Goal: Transaction & Acquisition: Book appointment/travel/reservation

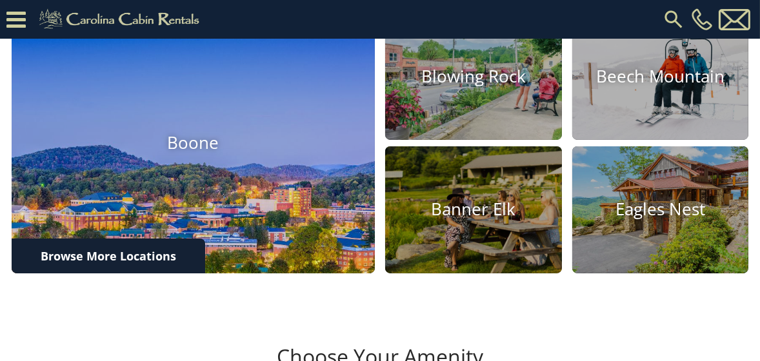
scroll to position [452, 0]
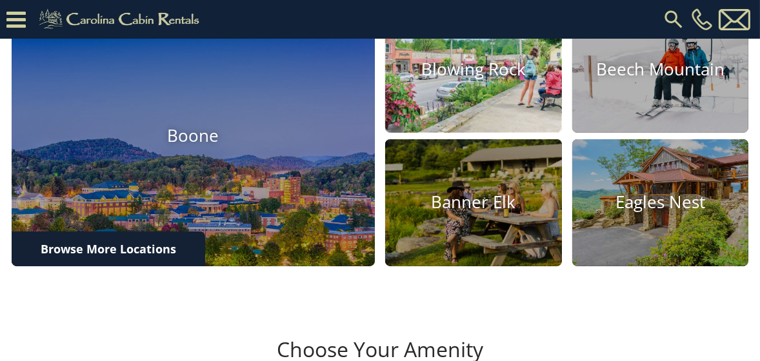
click at [470, 132] on img at bounding box center [473, 69] width 194 height 139
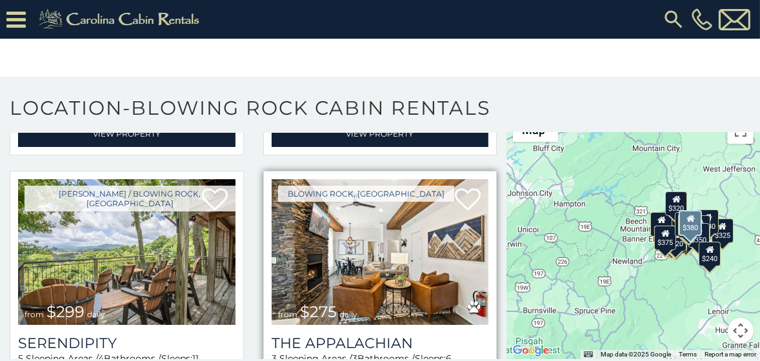
scroll to position [581, 0]
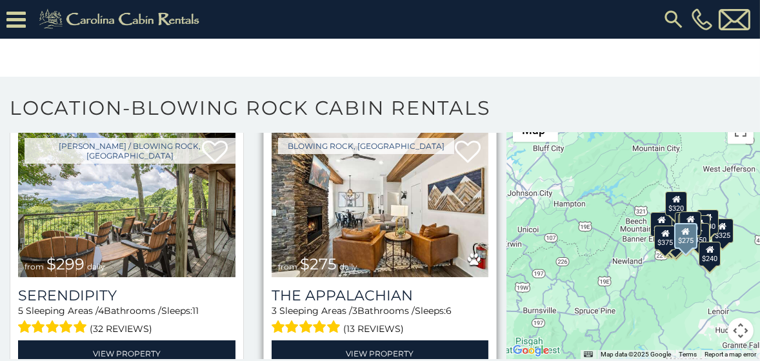
click at [365, 226] on img at bounding box center [380, 205] width 217 height 146
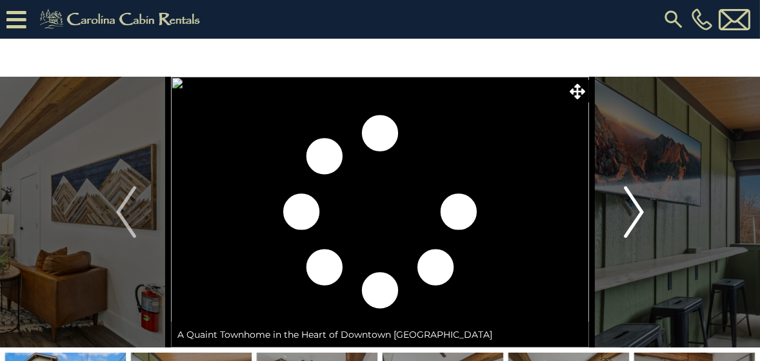
click at [633, 212] on img "Next" at bounding box center [633, 212] width 19 height 52
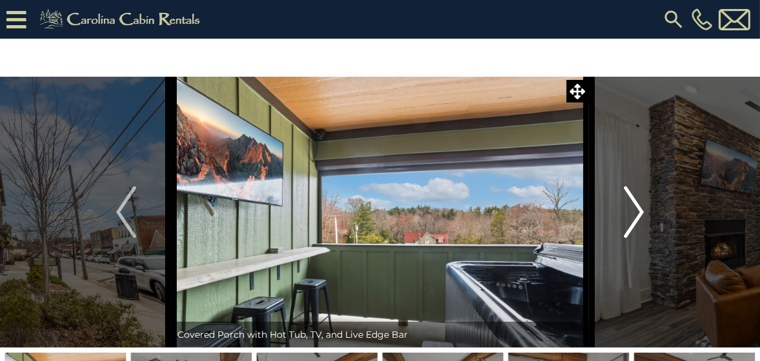
click at [633, 212] on img "Next" at bounding box center [633, 212] width 19 height 52
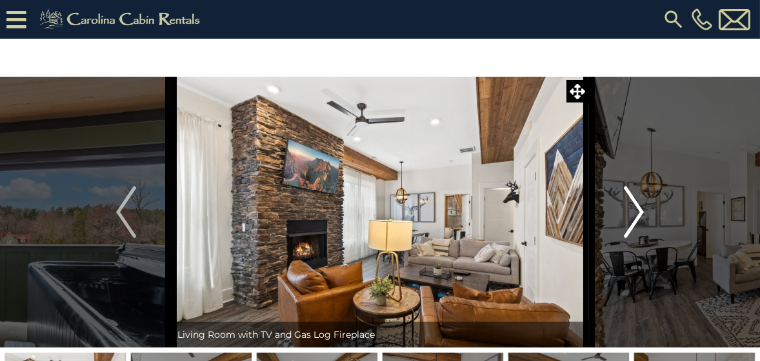
click at [632, 214] on img "Next" at bounding box center [633, 212] width 19 height 52
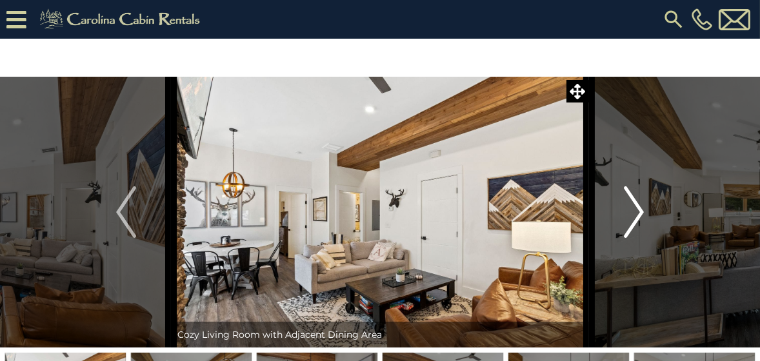
click at [628, 215] on img "Next" at bounding box center [633, 212] width 19 height 52
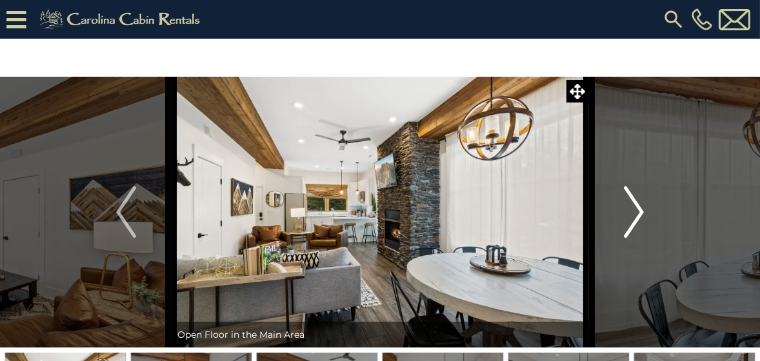
click at [627, 216] on img "Next" at bounding box center [633, 212] width 19 height 52
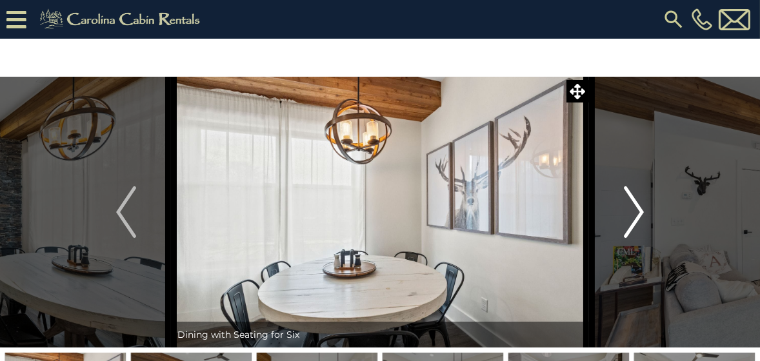
click at [626, 217] on img "Next" at bounding box center [633, 212] width 19 height 52
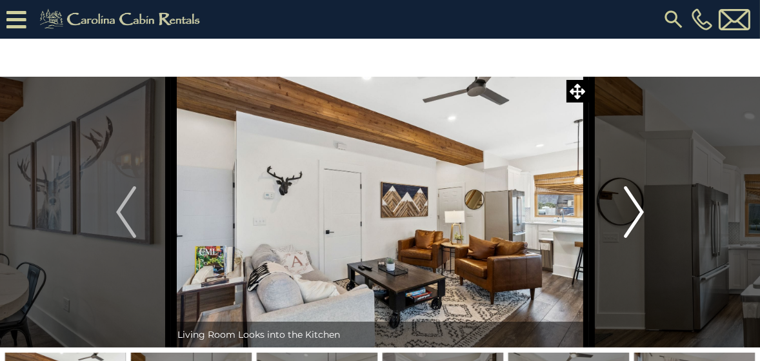
click at [625, 219] on img "Next" at bounding box center [633, 212] width 19 height 52
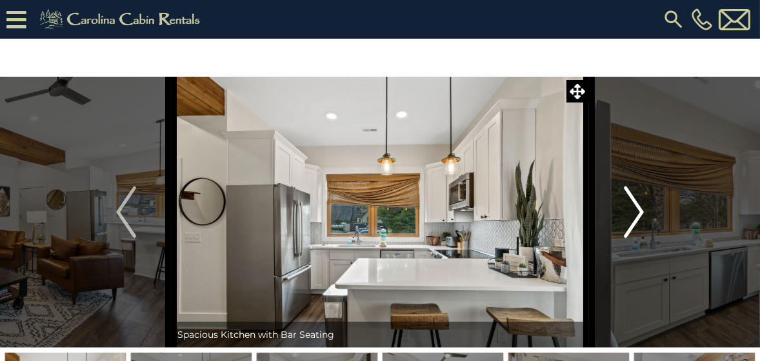
click at [623, 221] on button "Next" at bounding box center [634, 212] width 90 height 271
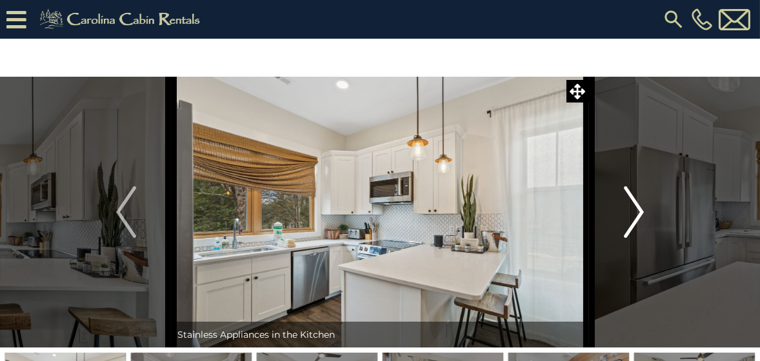
click at [620, 223] on button "Next" at bounding box center [634, 212] width 90 height 271
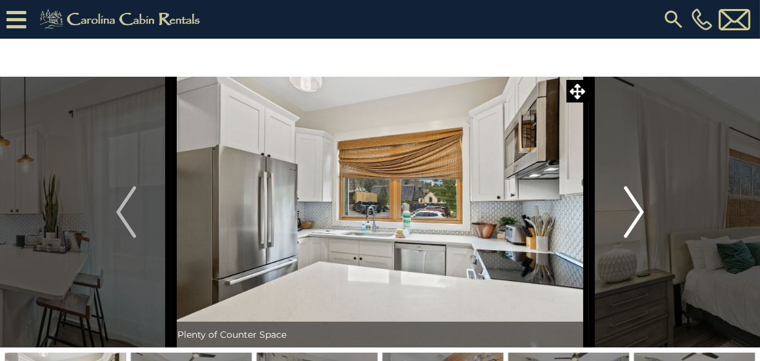
click at [619, 223] on button "Next" at bounding box center [634, 212] width 90 height 271
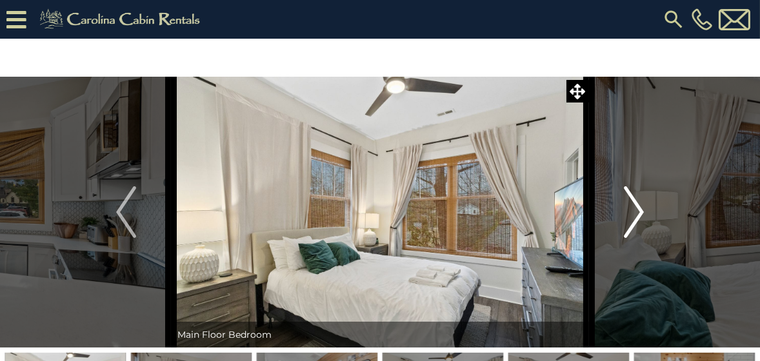
click at [617, 224] on button "Next" at bounding box center [634, 212] width 90 height 271
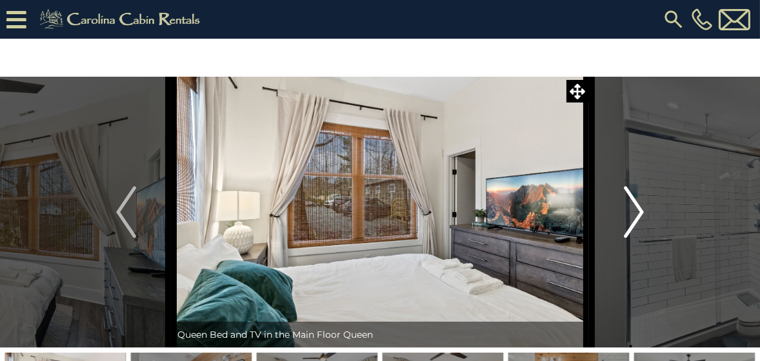
click at [617, 225] on button "Next" at bounding box center [634, 212] width 90 height 271
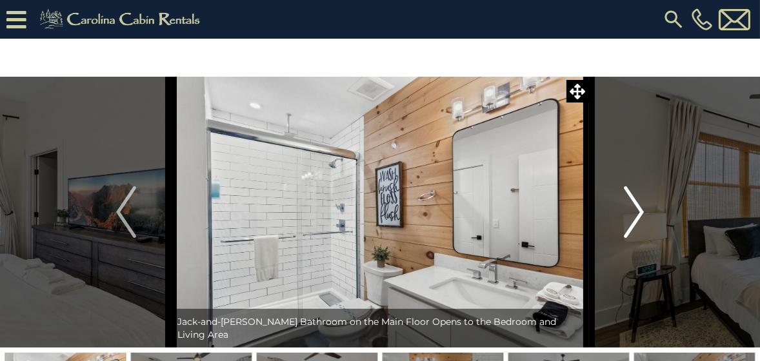
click at [617, 225] on button "Next" at bounding box center [634, 212] width 90 height 271
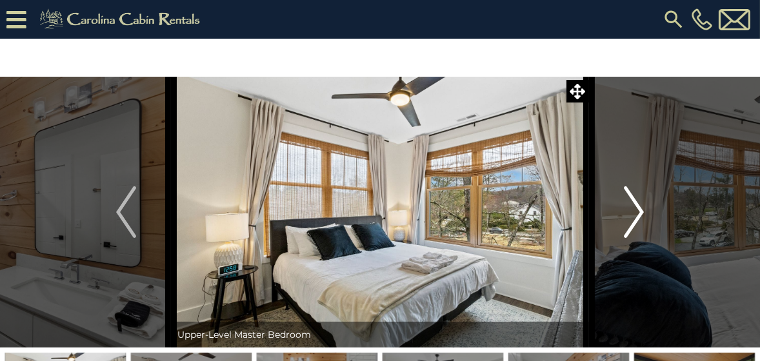
click at [617, 225] on button "Next" at bounding box center [634, 212] width 90 height 271
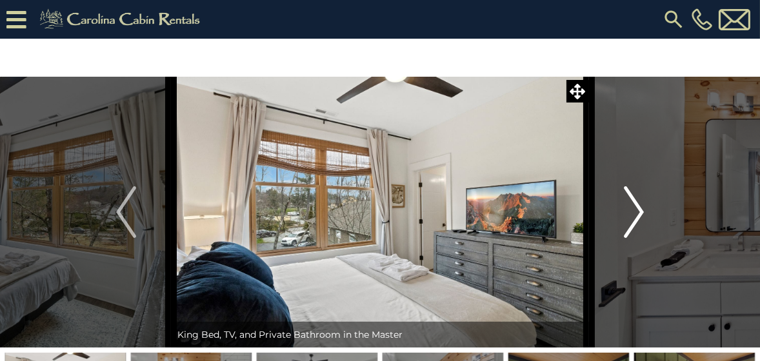
click at [615, 226] on button "Next" at bounding box center [634, 212] width 90 height 271
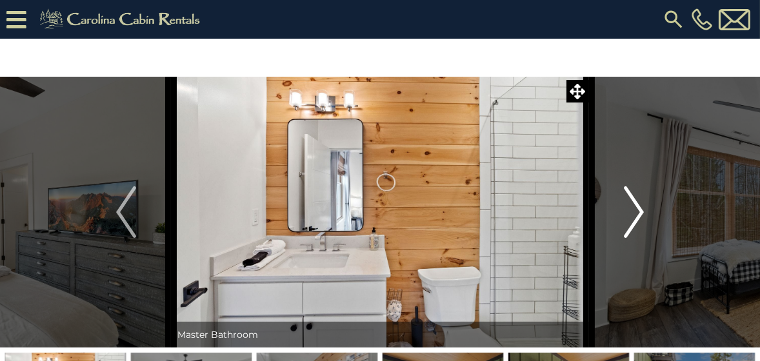
click at [613, 228] on button "Next" at bounding box center [634, 212] width 90 height 271
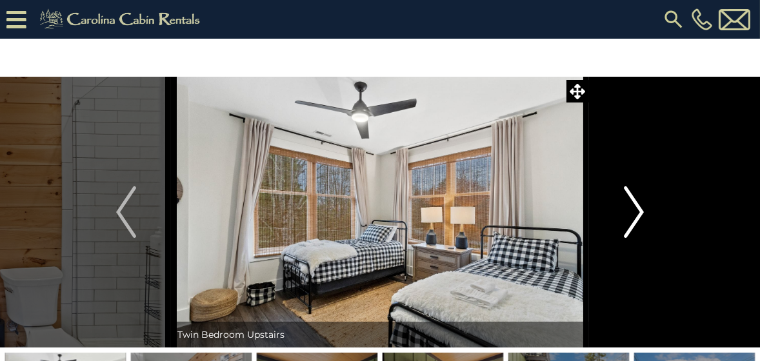
click at [612, 228] on button "Next" at bounding box center [634, 212] width 90 height 271
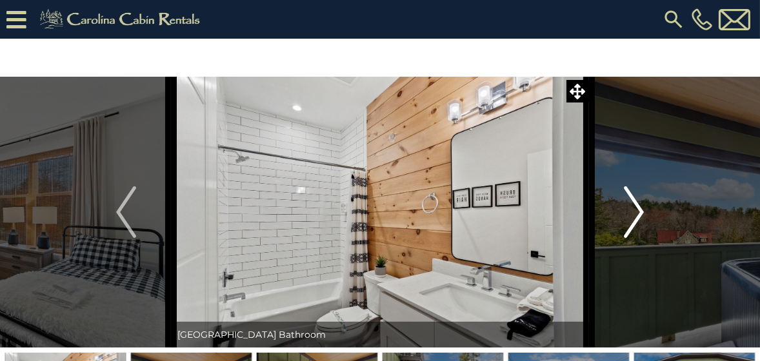
click at [612, 229] on button "Next" at bounding box center [634, 212] width 90 height 271
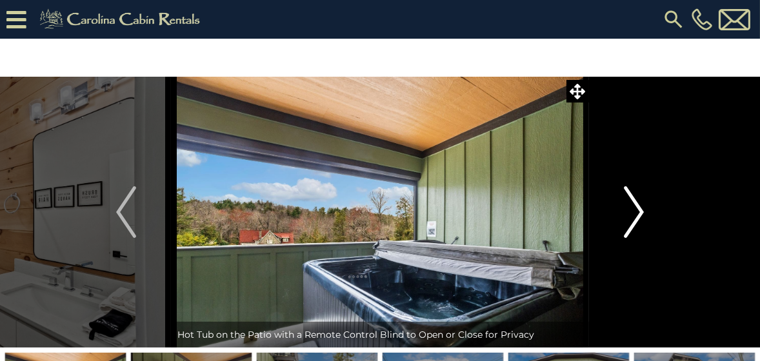
click at [611, 230] on button "Next" at bounding box center [634, 212] width 90 height 271
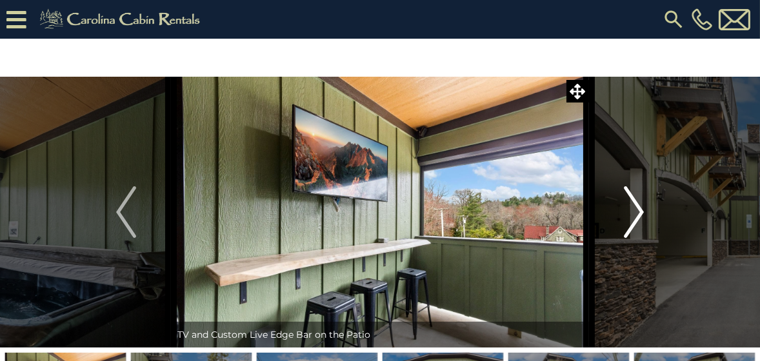
click at [610, 230] on button "Next" at bounding box center [634, 212] width 90 height 271
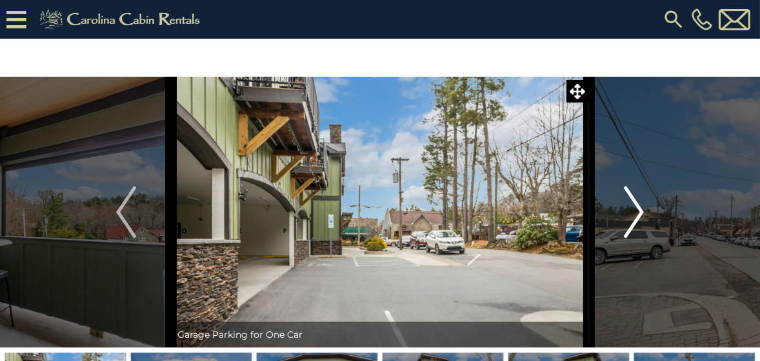
click at [608, 231] on button "Next" at bounding box center [634, 212] width 90 height 271
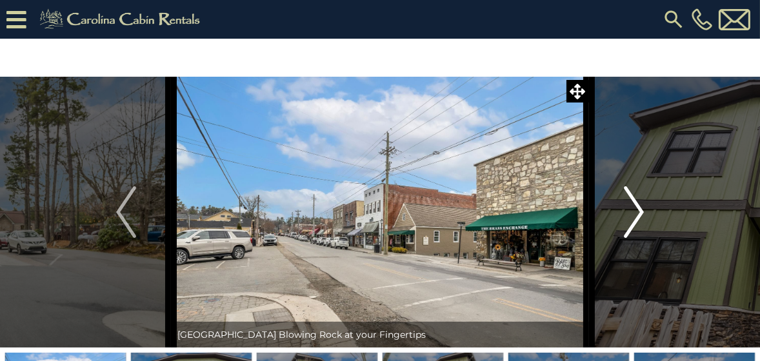
click at [624, 224] on img "Next" at bounding box center [633, 212] width 19 height 52
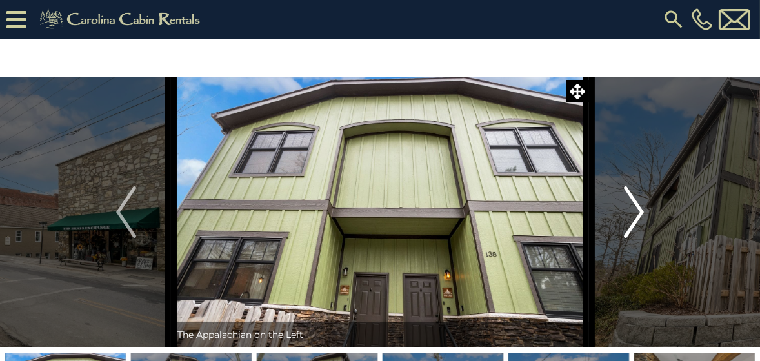
click at [613, 222] on button "Next" at bounding box center [634, 212] width 90 height 271
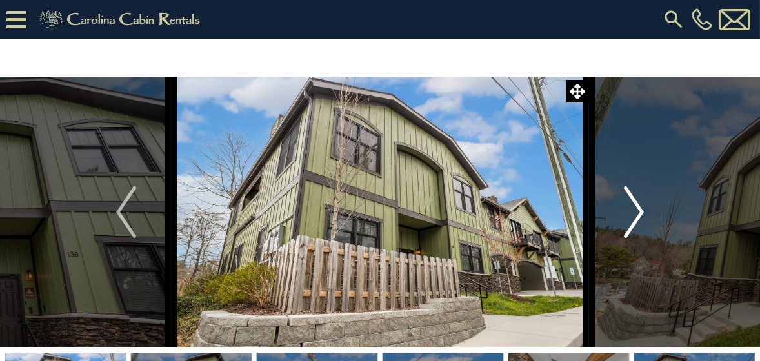
click at [611, 224] on button "Next" at bounding box center [634, 212] width 90 height 271
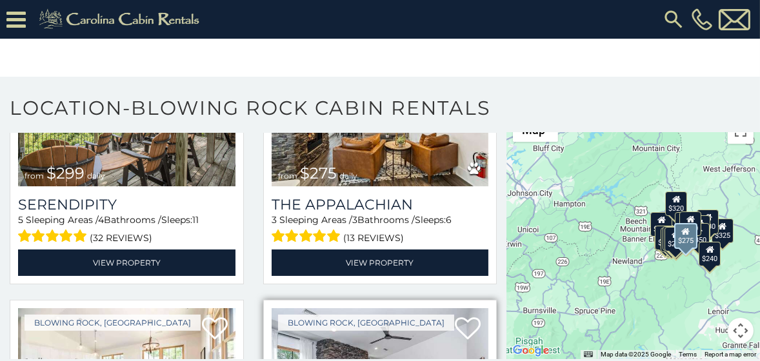
scroll to position [839, 0]
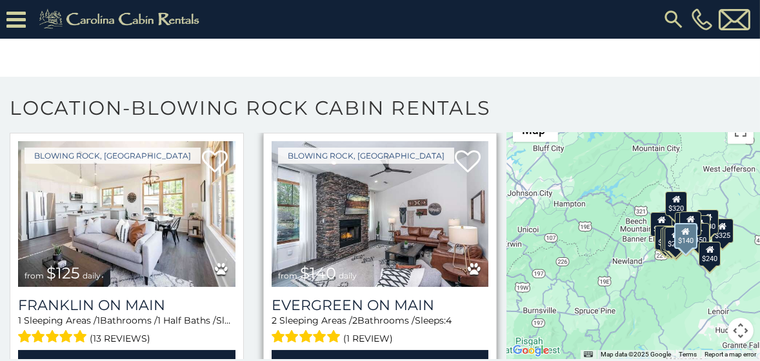
click at [370, 213] on img at bounding box center [380, 214] width 217 height 146
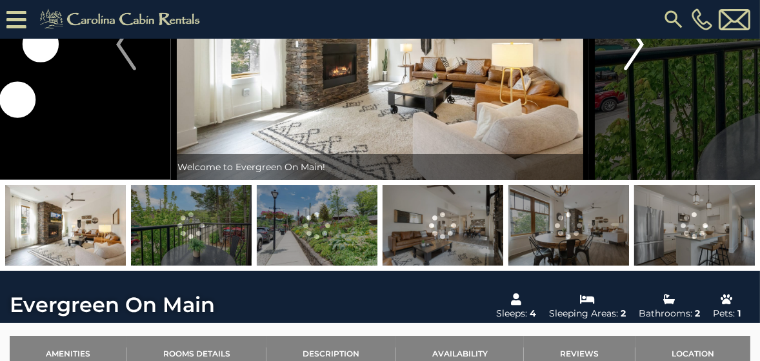
scroll to position [65, 0]
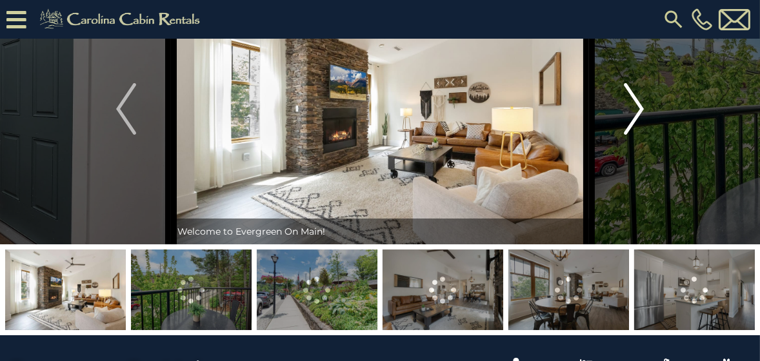
click at [636, 104] on img "Next" at bounding box center [633, 109] width 19 height 52
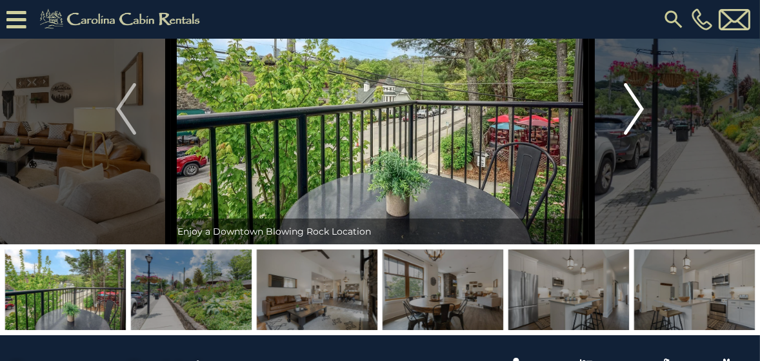
click at [637, 103] on img "Next" at bounding box center [633, 109] width 19 height 52
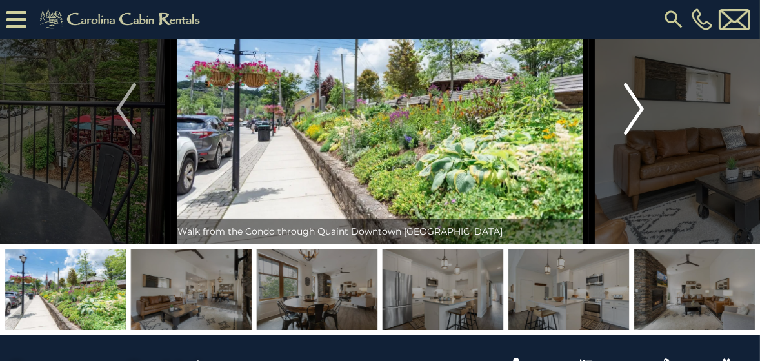
click at [635, 104] on img "Next" at bounding box center [633, 109] width 19 height 52
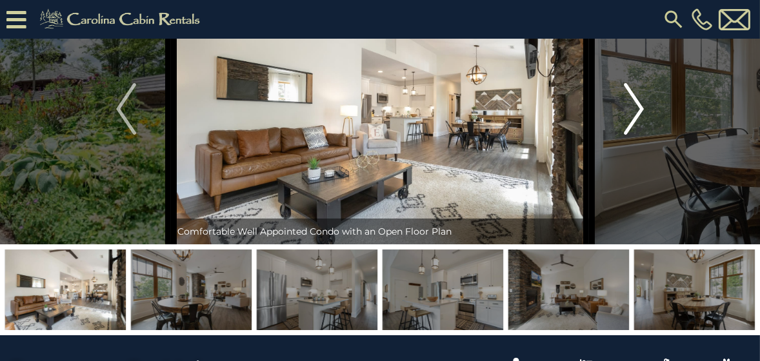
click at [634, 105] on img "Next" at bounding box center [633, 109] width 19 height 52
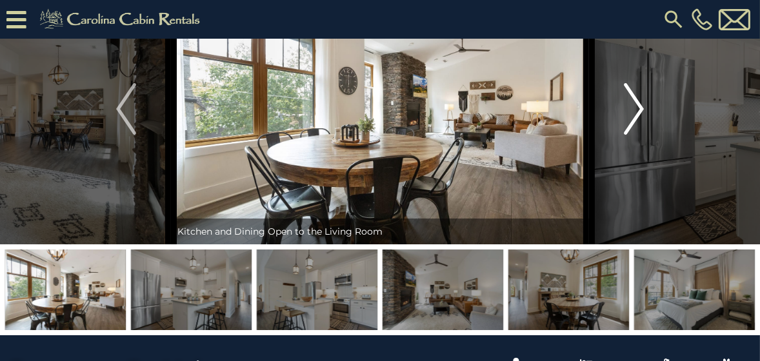
click at [633, 105] on img "Next" at bounding box center [633, 109] width 19 height 52
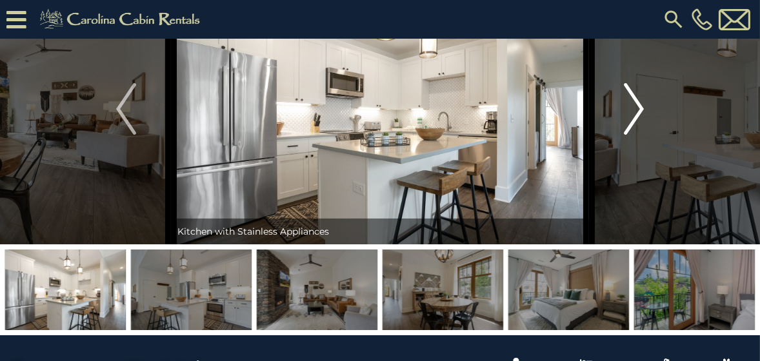
click at [632, 107] on img "Next" at bounding box center [633, 109] width 19 height 52
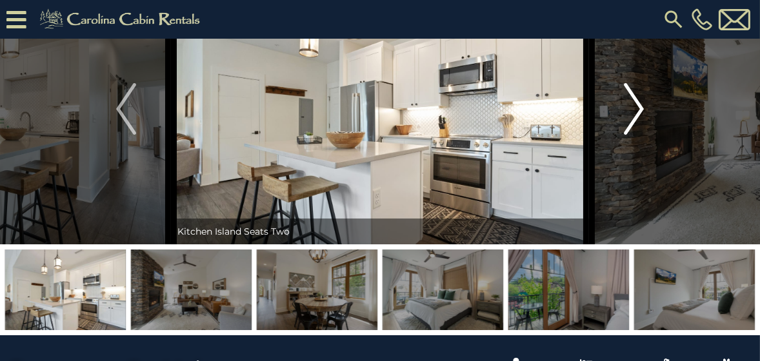
click at [630, 108] on img "Next" at bounding box center [633, 109] width 19 height 52
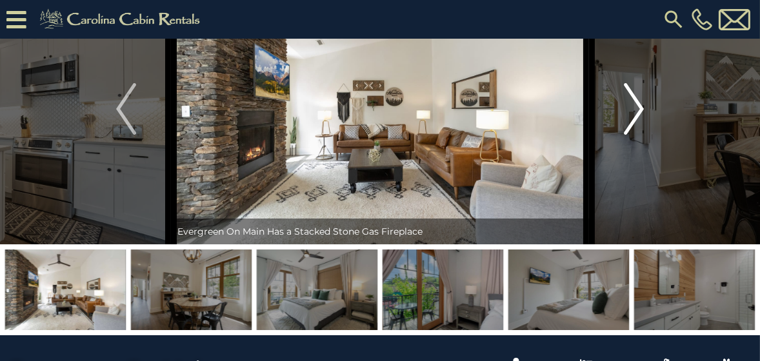
click at [630, 108] on img "Next" at bounding box center [633, 109] width 19 height 52
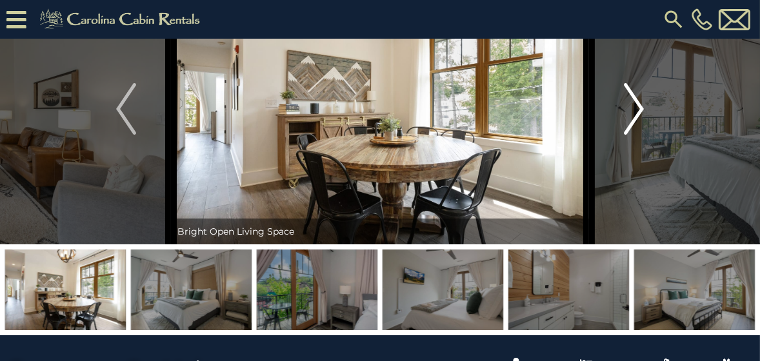
click at [627, 110] on img "Next" at bounding box center [633, 109] width 19 height 52
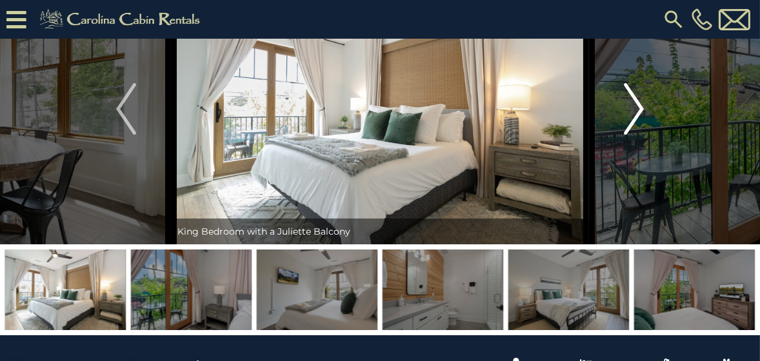
click at [626, 111] on img "Next" at bounding box center [633, 109] width 19 height 52
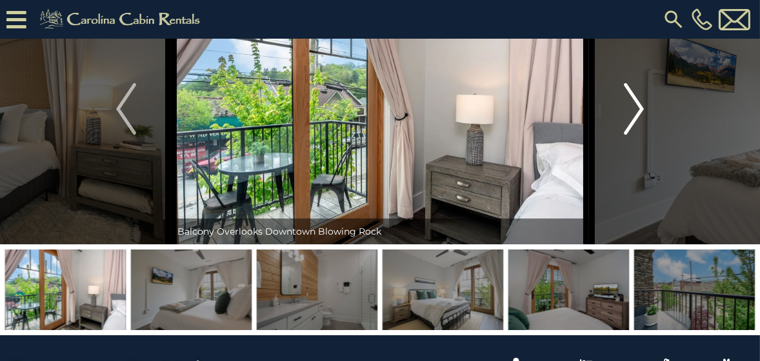
click at [624, 112] on img "Next" at bounding box center [633, 109] width 19 height 52
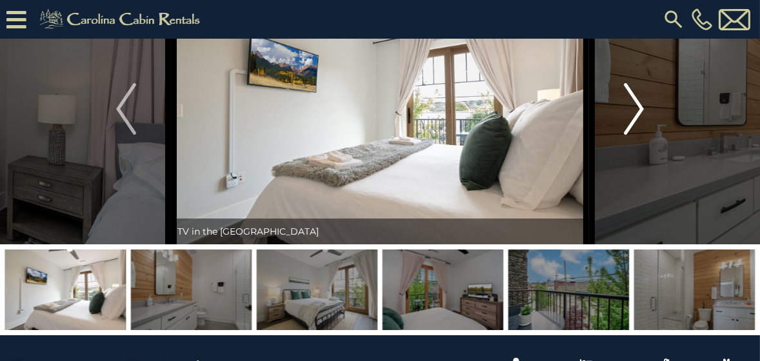
click at [624, 112] on img "Next" at bounding box center [633, 109] width 19 height 52
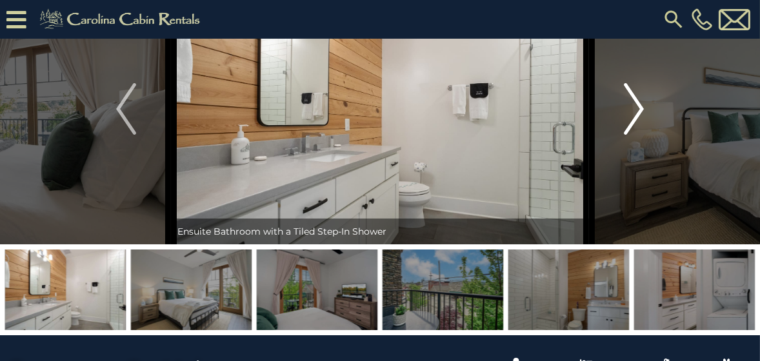
click at [621, 114] on button "Next" at bounding box center [634, 109] width 90 height 271
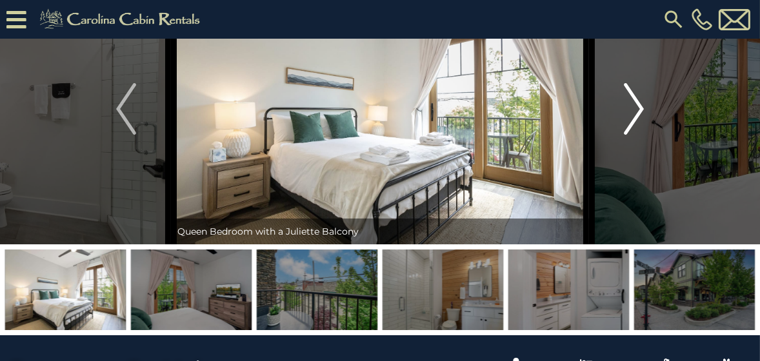
click at [637, 111] on img "Next" at bounding box center [633, 109] width 19 height 52
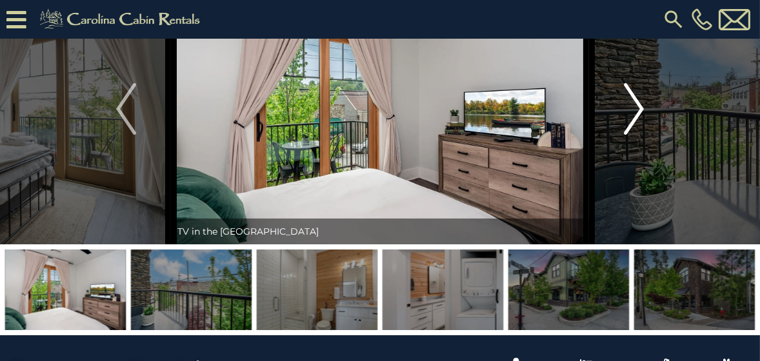
click at [637, 111] on img "Next" at bounding box center [633, 109] width 19 height 52
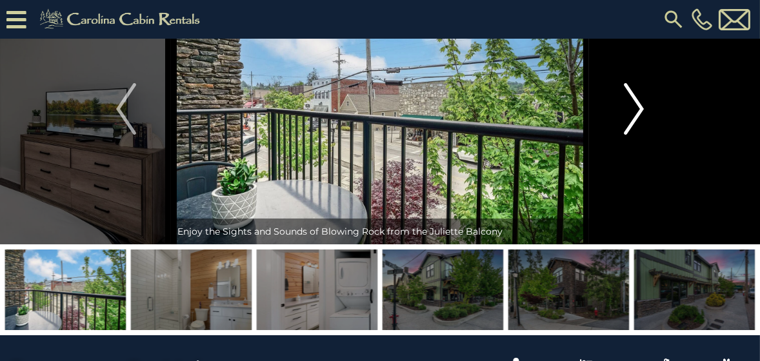
click at [637, 111] on img "Next" at bounding box center [633, 109] width 19 height 52
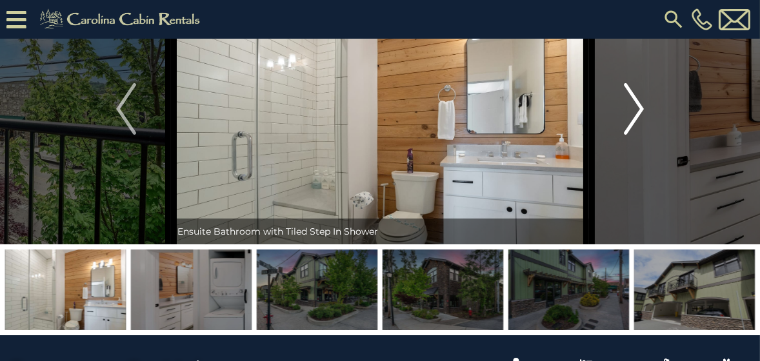
click at [635, 112] on img "Next" at bounding box center [633, 109] width 19 height 52
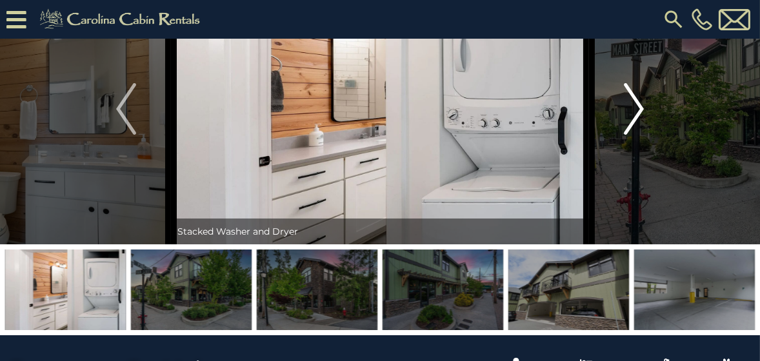
click at [635, 112] on img "Next" at bounding box center [633, 109] width 19 height 52
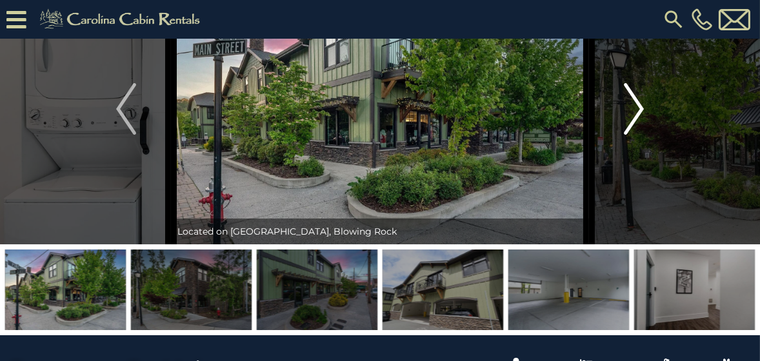
click at [634, 114] on img "Next" at bounding box center [633, 109] width 19 height 52
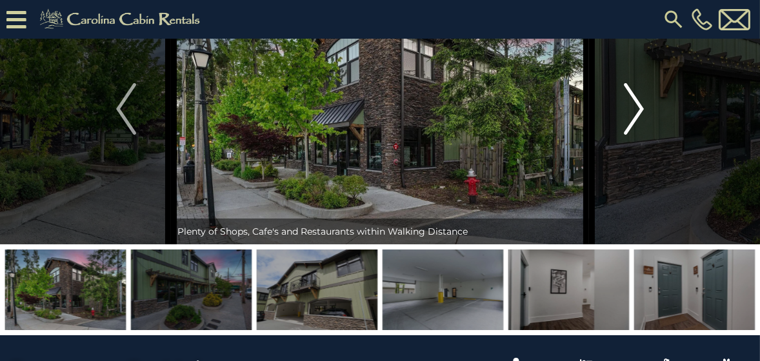
click at [634, 114] on img "Next" at bounding box center [633, 109] width 19 height 52
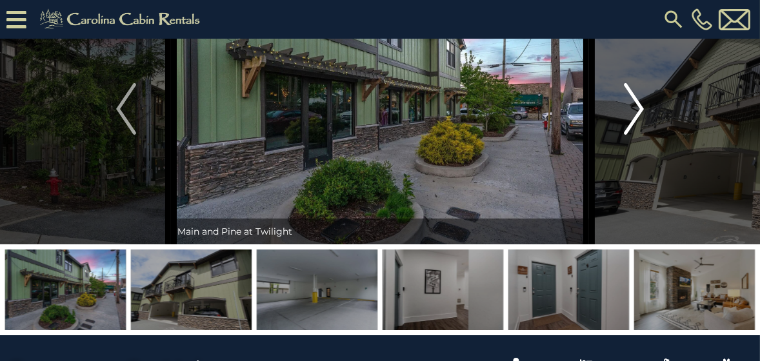
click at [634, 114] on img "Next" at bounding box center [633, 109] width 19 height 52
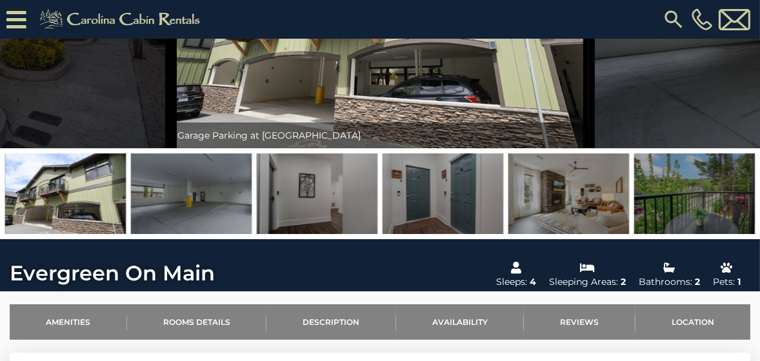
scroll to position [129, 0]
